Goal: Information Seeking & Learning: Learn about a topic

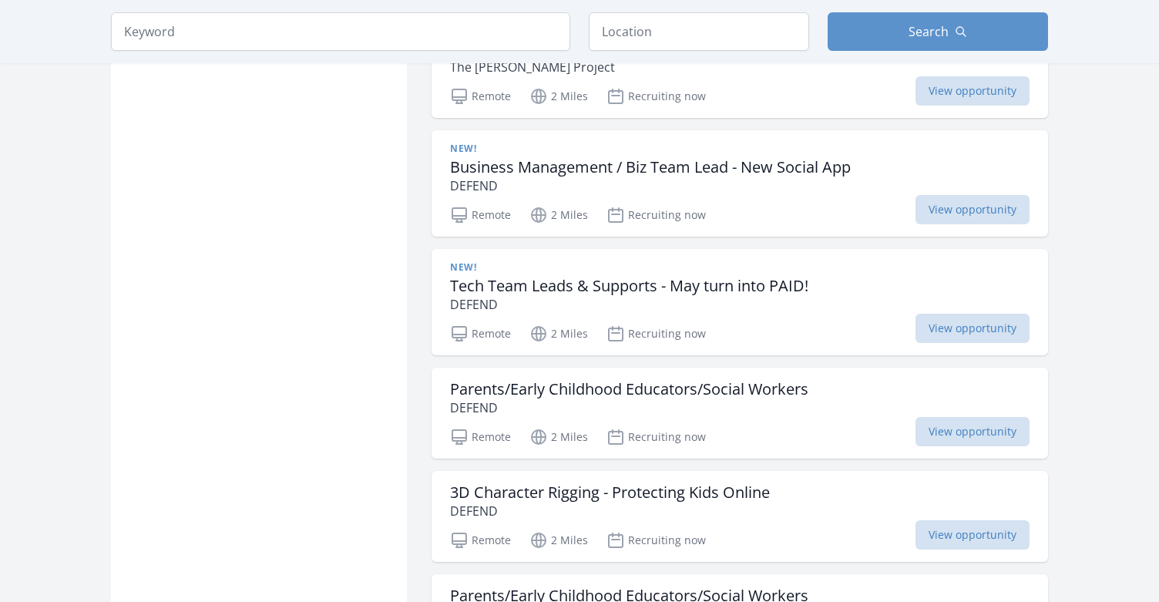
scroll to position [1570, 0]
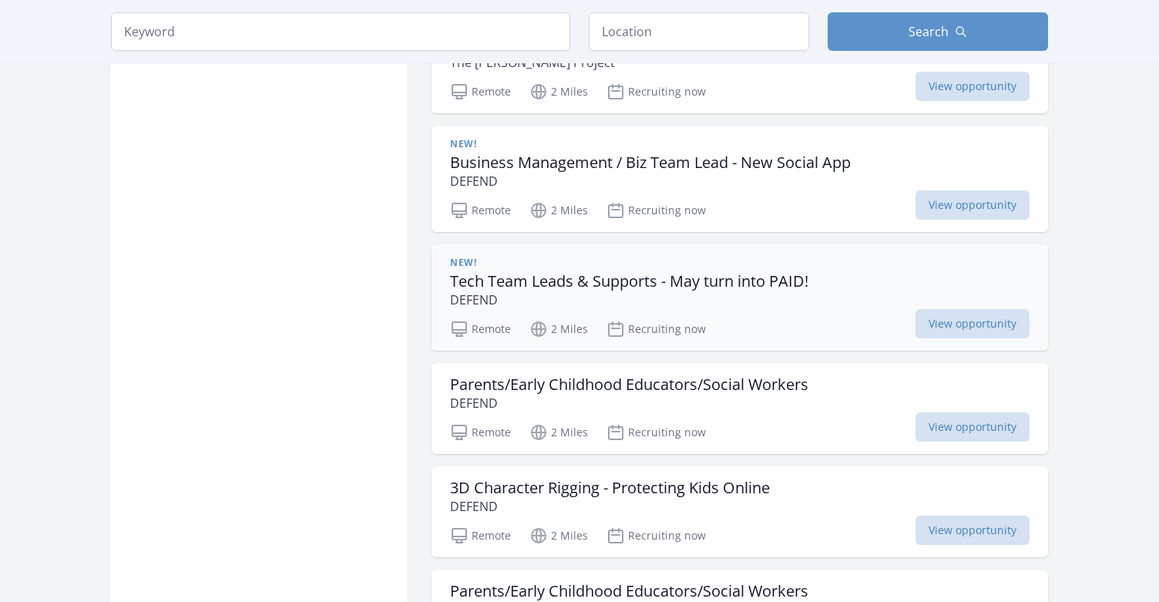
click at [647, 272] on h3 "Tech Team Leads & Supports - May turn into PAID!" at bounding box center [629, 281] width 358 height 19
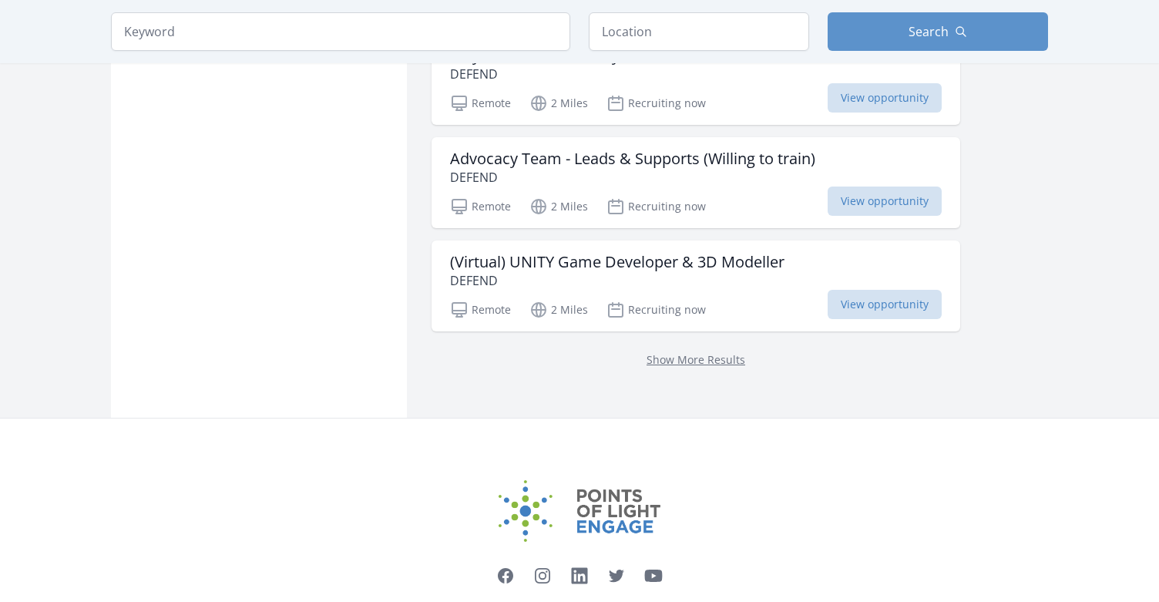
scroll to position [1955, 0]
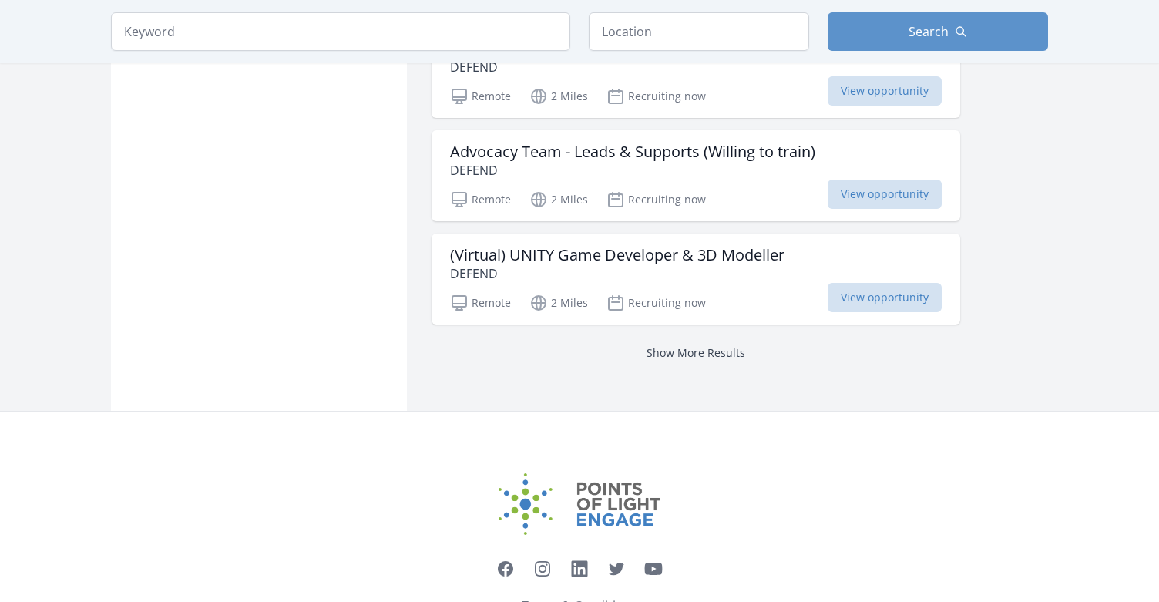
click at [672, 352] on link "Show More Results" at bounding box center [696, 352] width 99 height 15
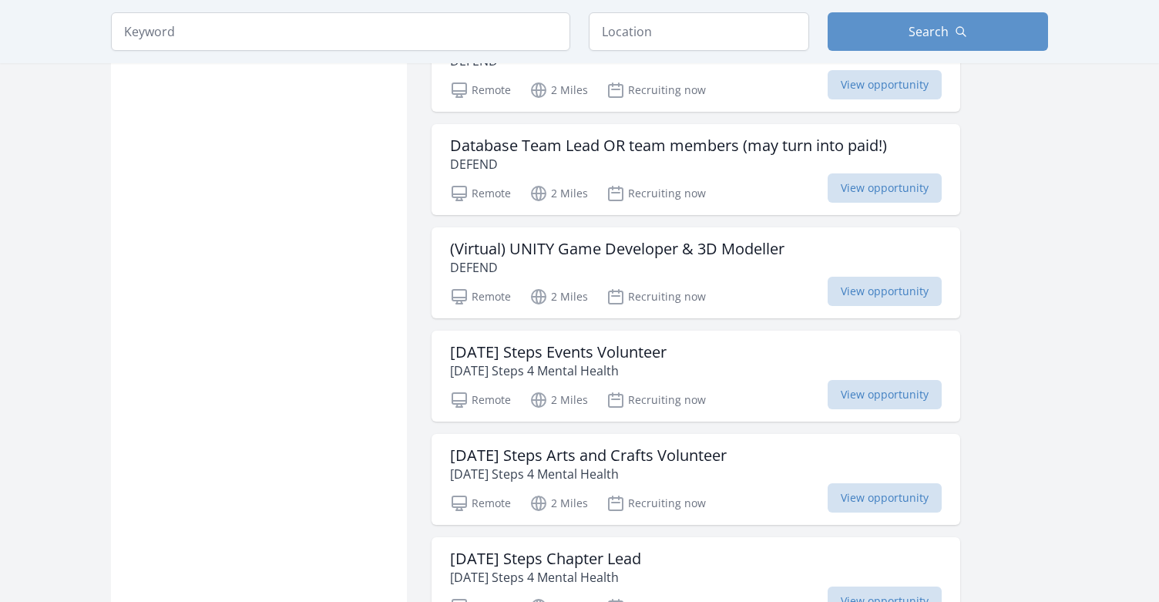
scroll to position [3617, 0]
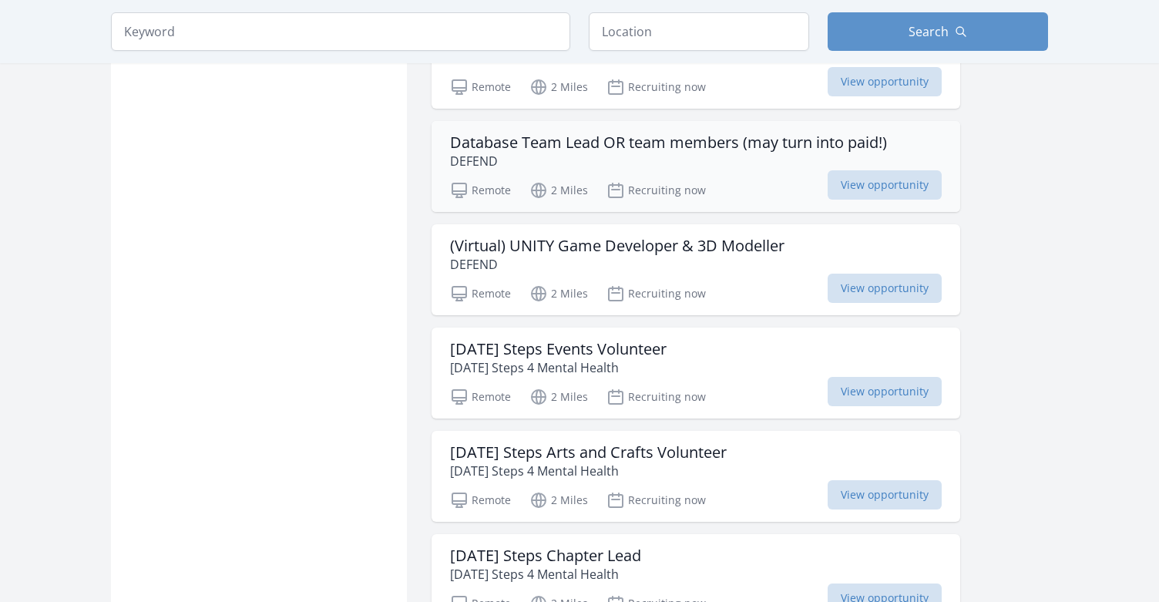
click at [635, 140] on h3 "Database Team Lead OR team members (may turn into paid!)" at bounding box center [668, 142] width 437 height 19
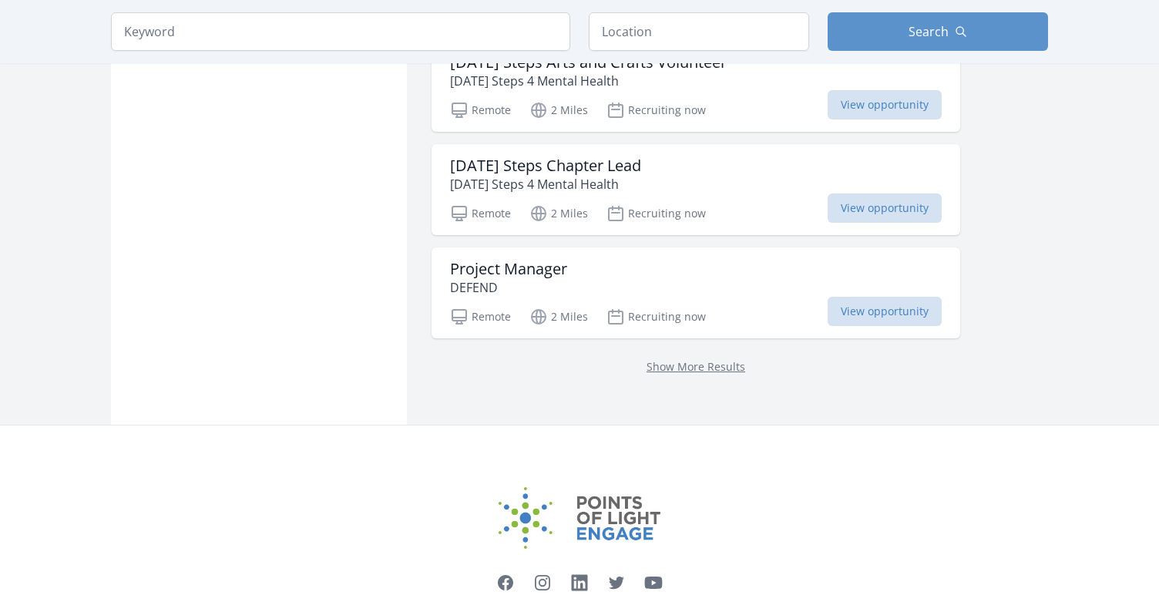
scroll to position [4012, 0]
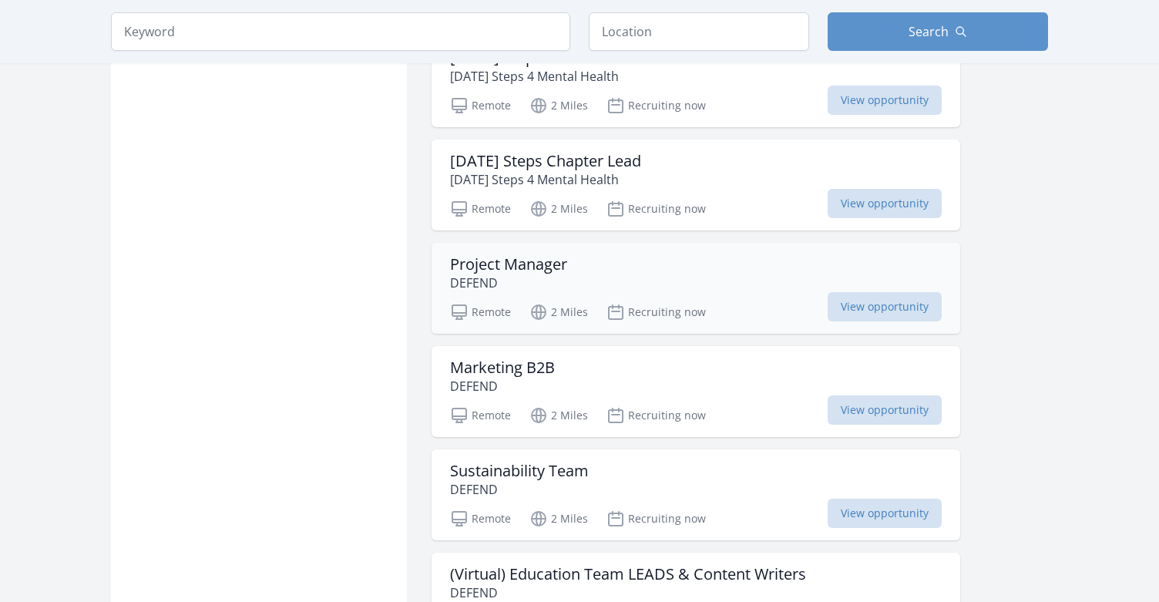
click at [536, 265] on h3 "Project Manager" at bounding box center [508, 264] width 117 height 19
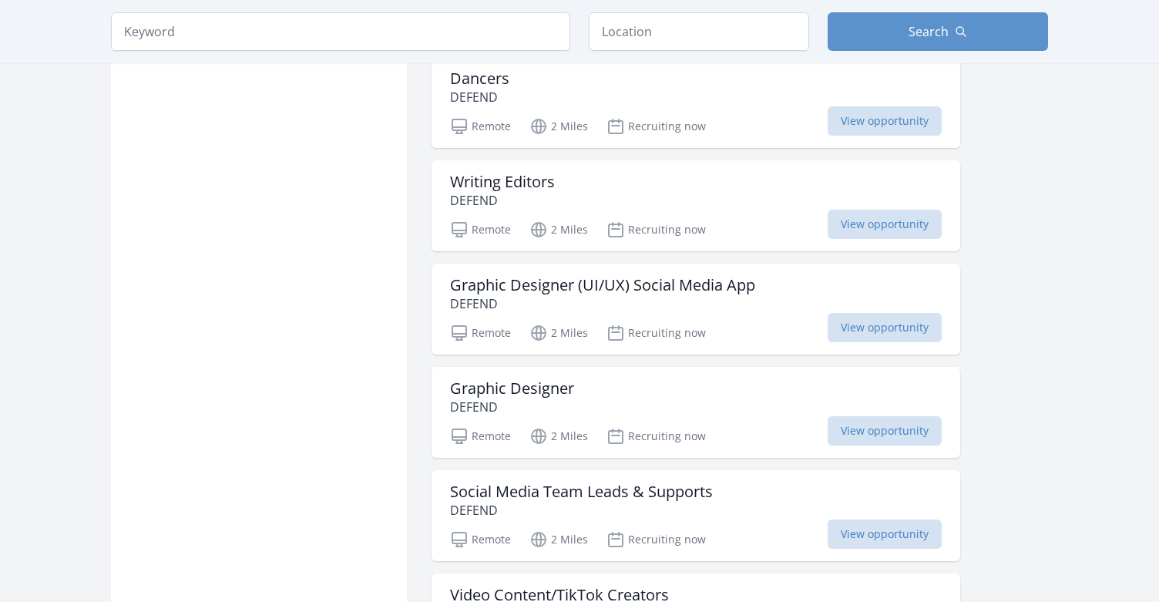
scroll to position [4612, 0]
